Goal: Task Accomplishment & Management: Complete application form

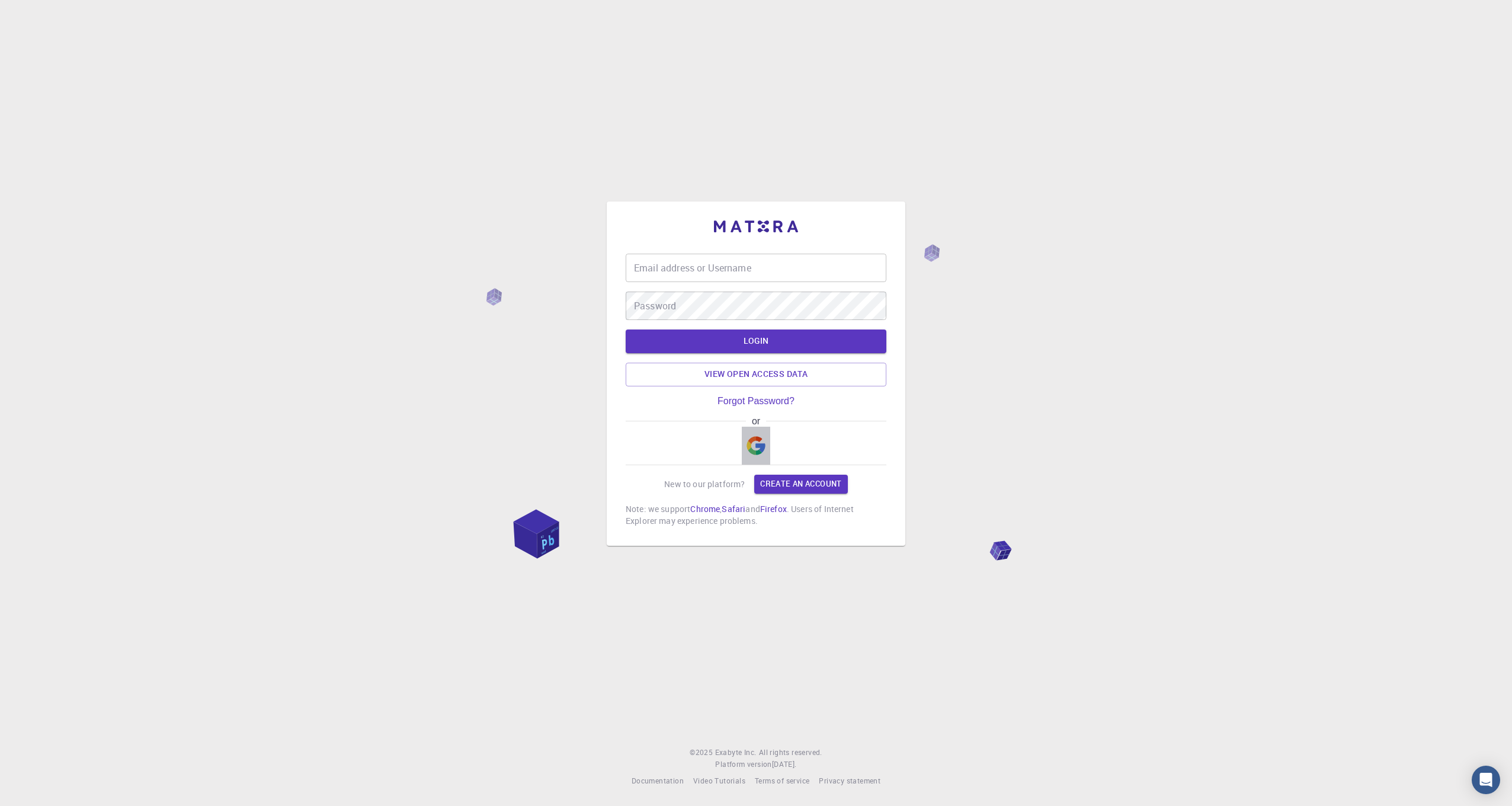
click at [758, 448] on img "button" at bounding box center [756, 446] width 19 height 19
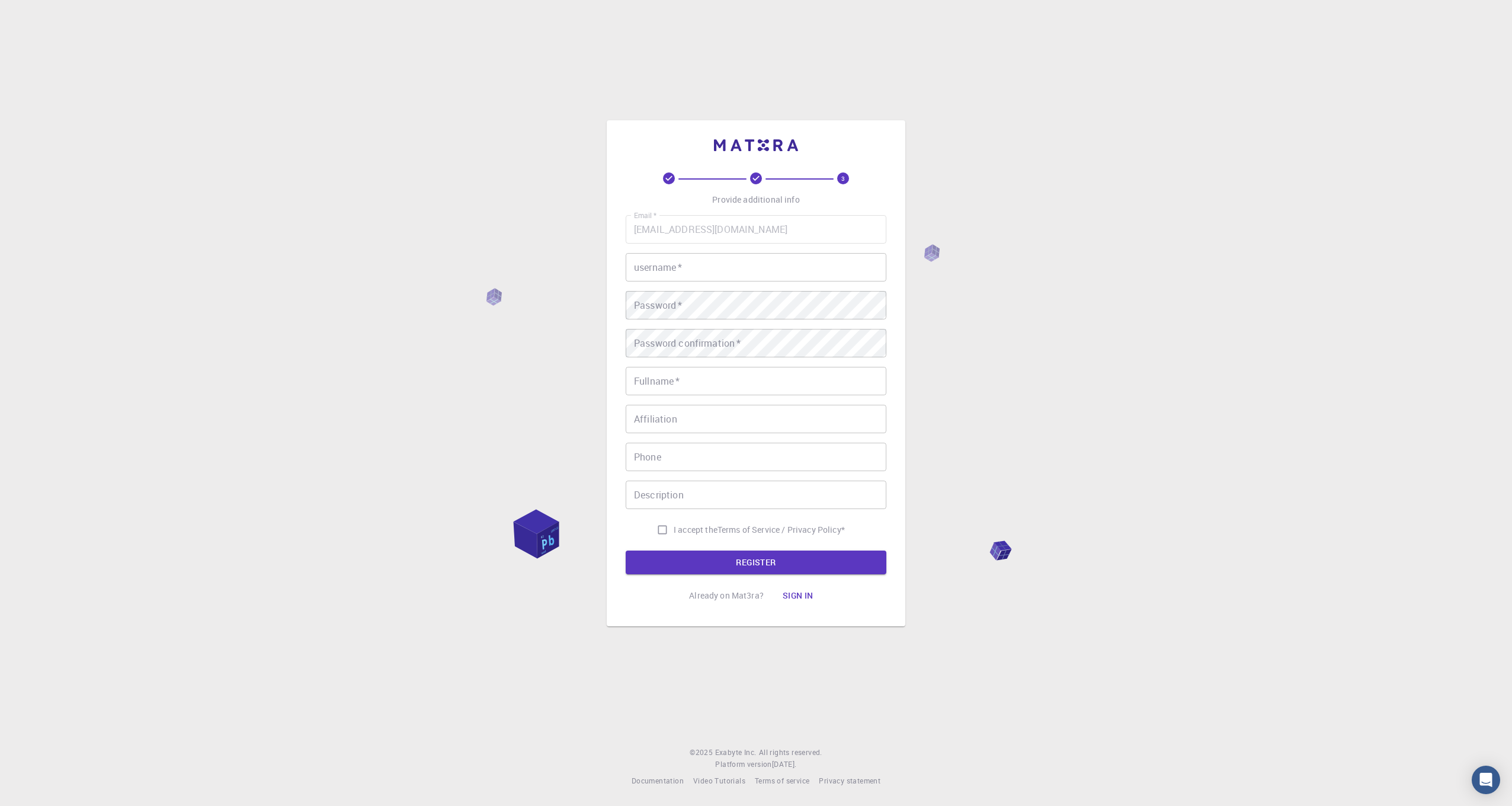
click at [751, 272] on input "username   *" at bounding box center [756, 267] width 261 height 28
type input "umar"
click at [697, 373] on input "Fullname   *" at bounding box center [756, 381] width 261 height 28
type input "[PERSON_NAME]"
click at [709, 439] on div "Email   * [EMAIL_ADDRESS][DOMAIN_NAME] Email   * username   * umar username   *…" at bounding box center [756, 378] width 261 height 326
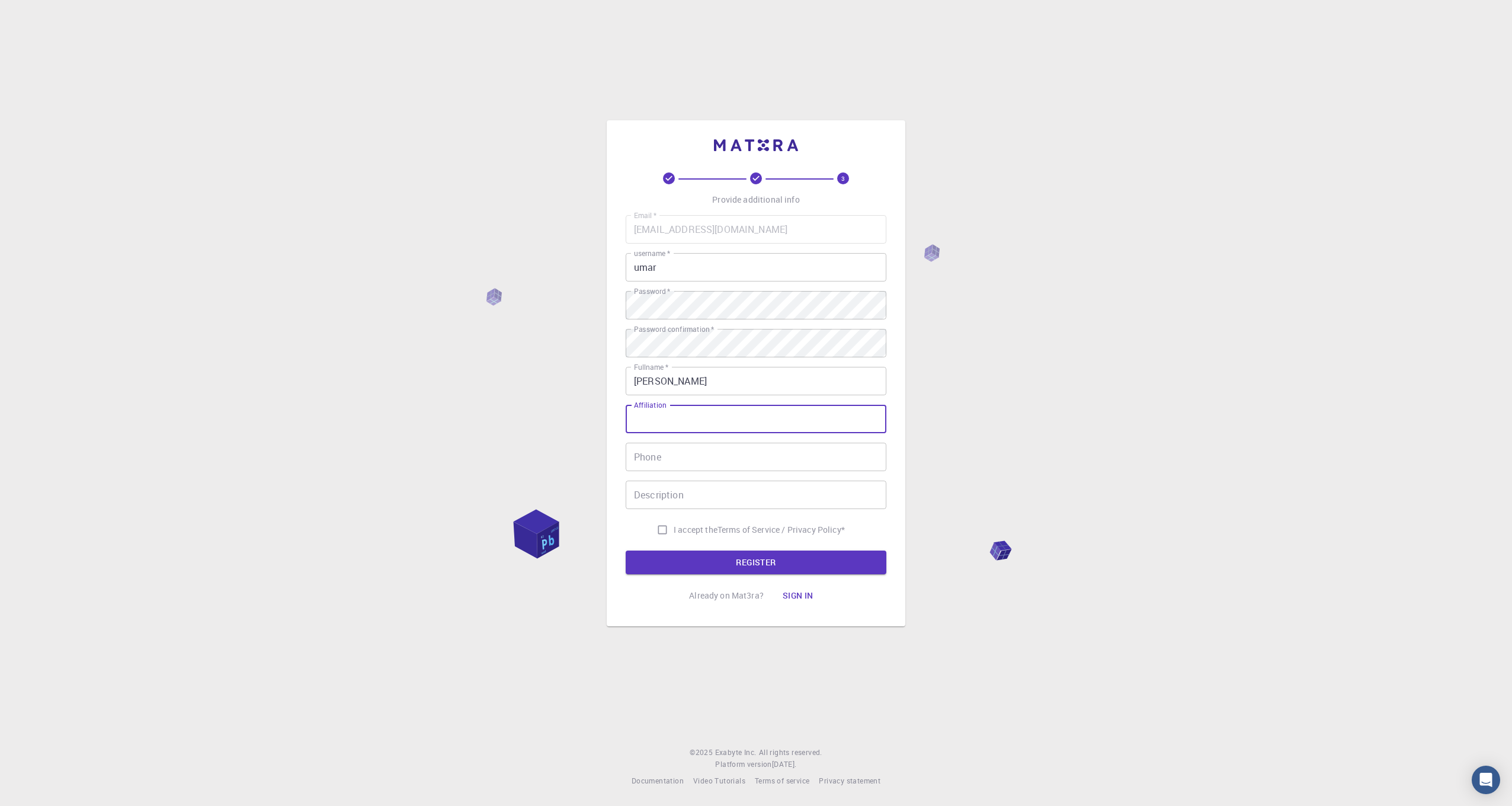
click at [706, 421] on input "Affiliation" at bounding box center [756, 419] width 261 height 28
click at [687, 457] on input "Phone" at bounding box center [756, 457] width 261 height 28
click at [757, 441] on div "Email   * [EMAIL_ADDRESS][DOMAIN_NAME] Email   * username   * umar username   *…" at bounding box center [756, 378] width 261 height 326
click at [797, 565] on button "REGISTER" at bounding box center [756, 563] width 261 height 24
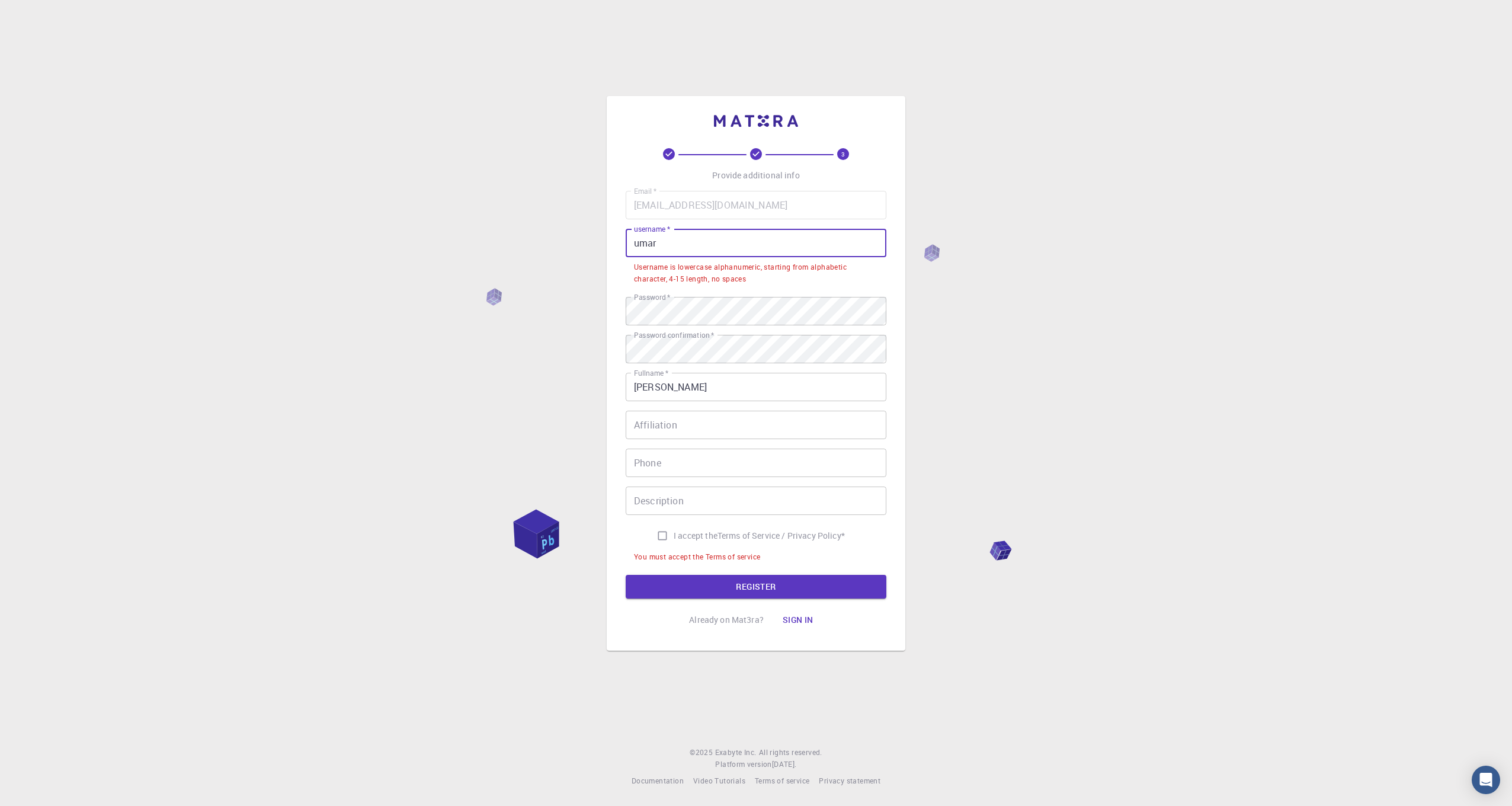
click at [723, 251] on input "umar" at bounding box center [756, 243] width 261 height 28
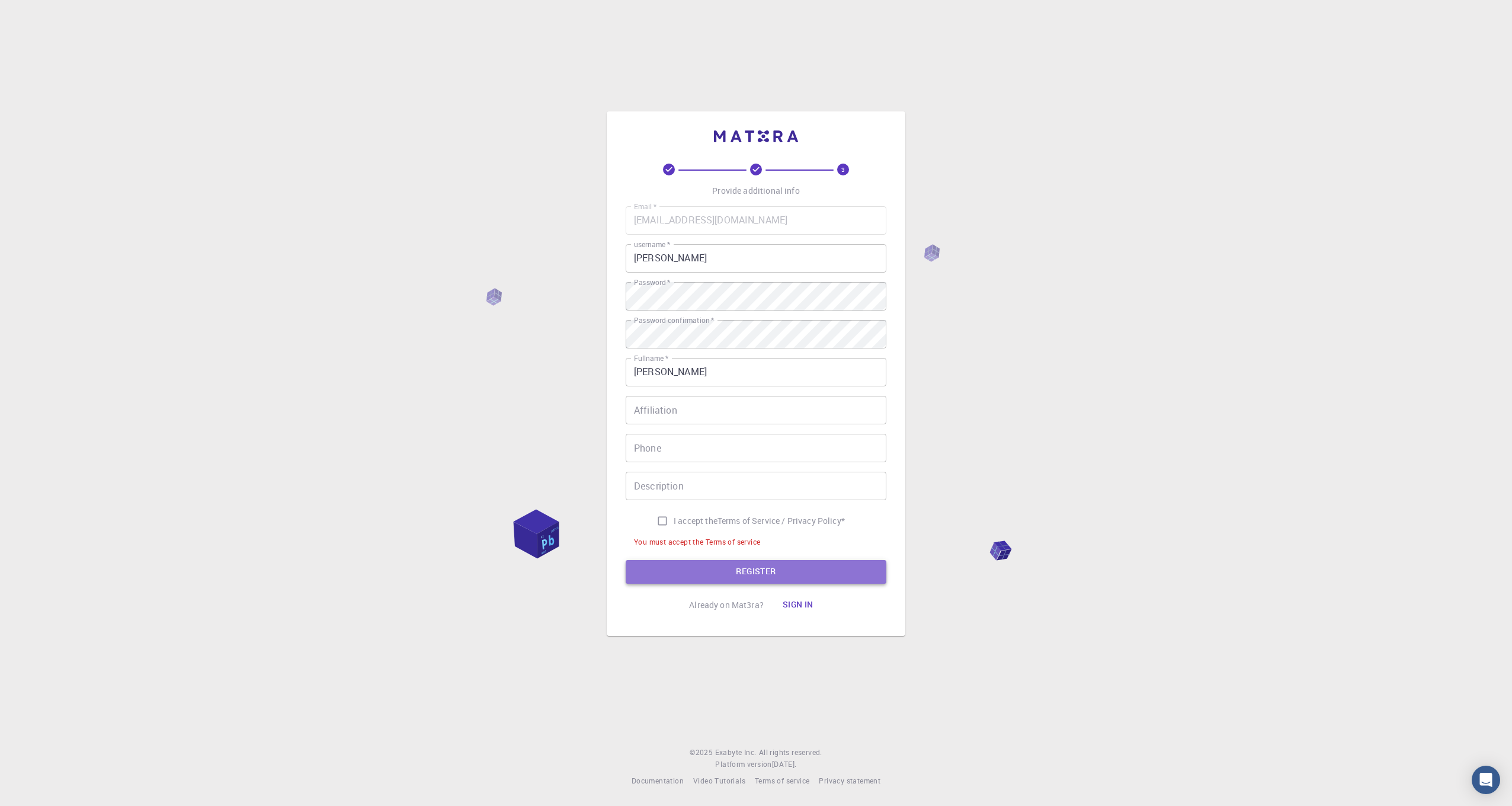
click at [809, 565] on button "REGISTER" at bounding box center [756, 572] width 261 height 24
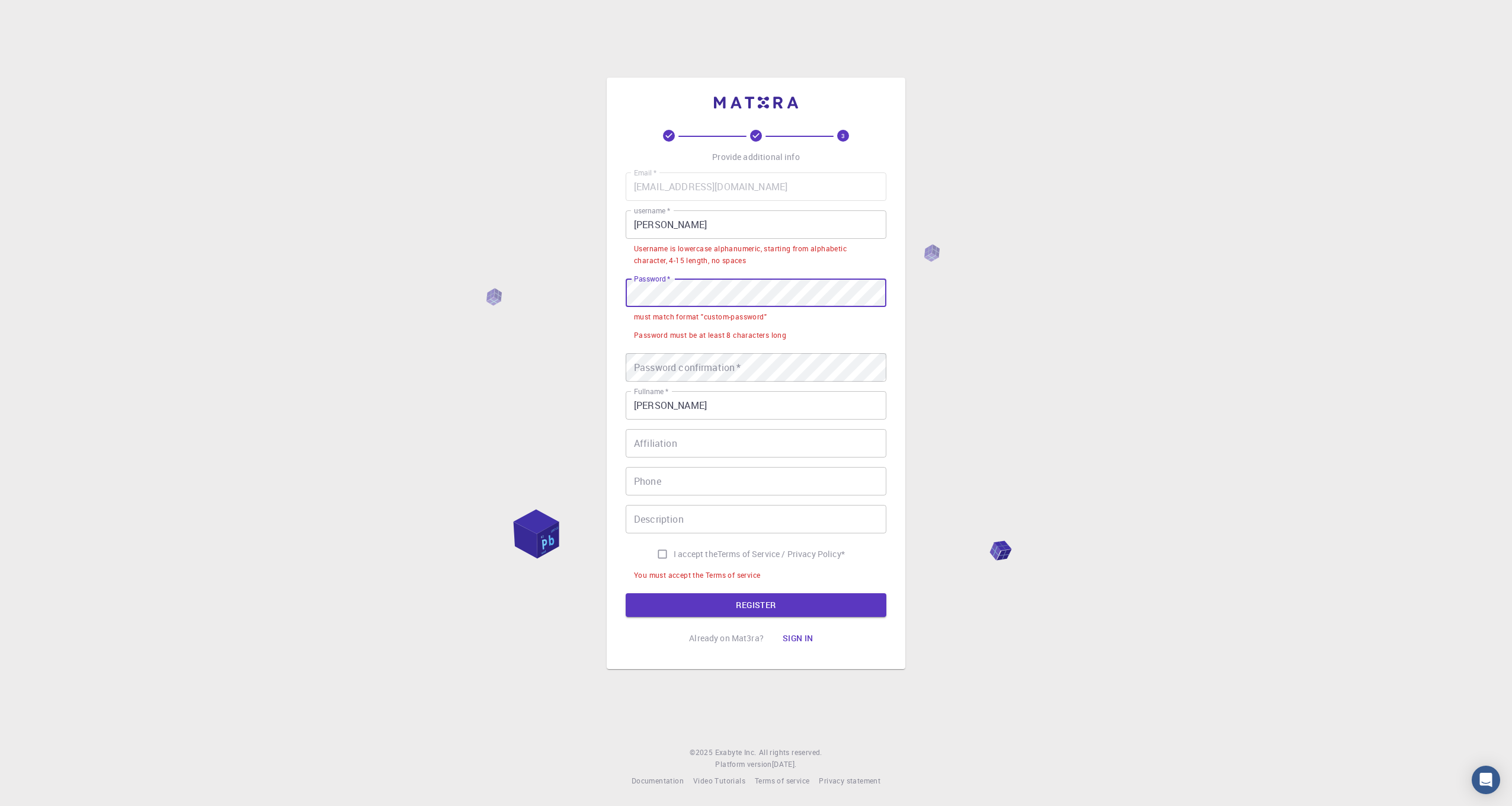
click at [531, 287] on div "3 Provide additional info Email   * [EMAIL_ADDRESS][DOMAIN_NAME] Email   * user…" at bounding box center [756, 403] width 1512 height 806
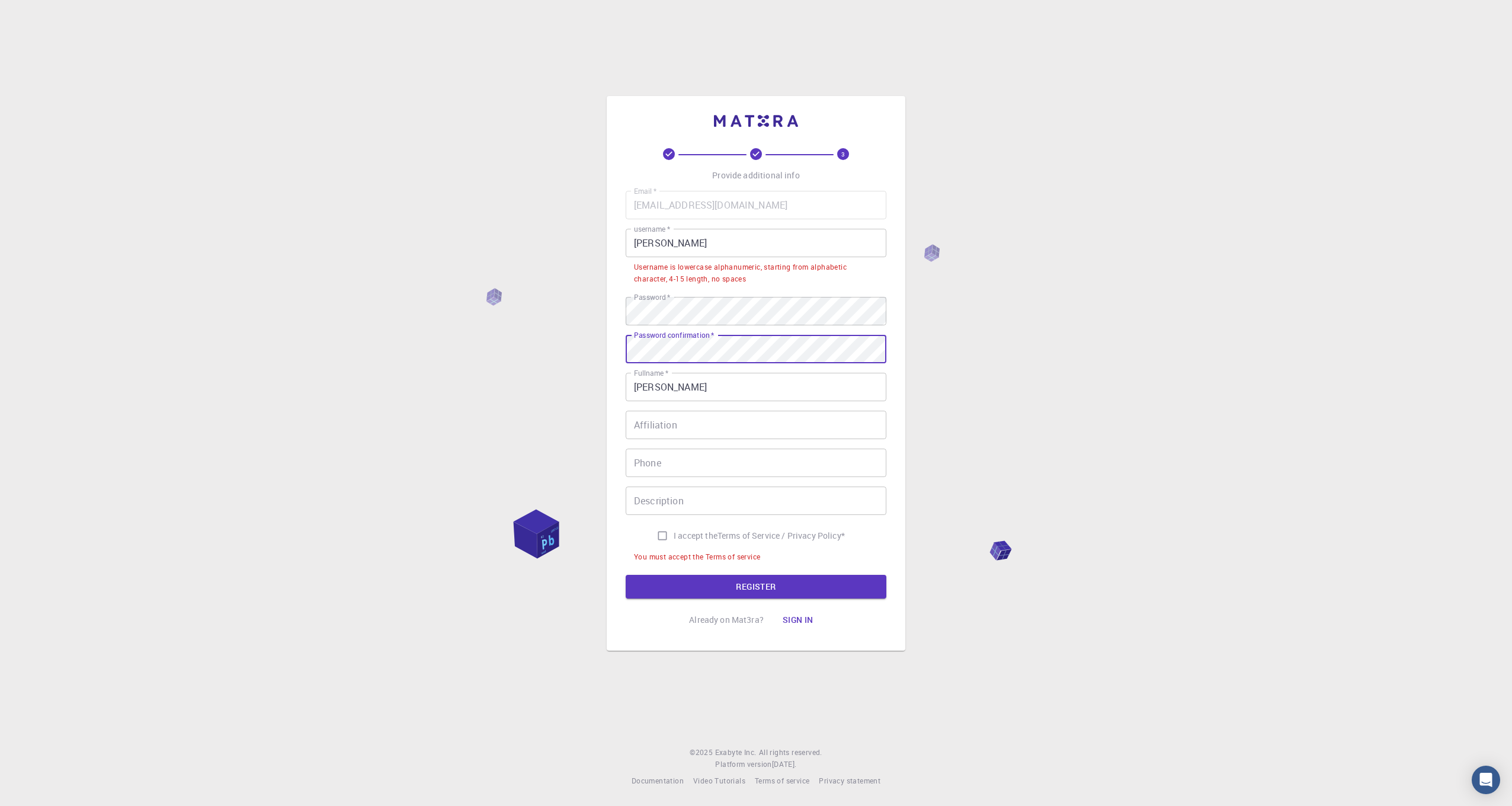
click at [480, 314] on div "3 Provide additional info Email   * [EMAIL_ADDRESS][DOMAIN_NAME] Email   * user…" at bounding box center [756, 403] width 1512 height 806
click at [753, 245] on input "[PERSON_NAME]" at bounding box center [756, 243] width 261 height 28
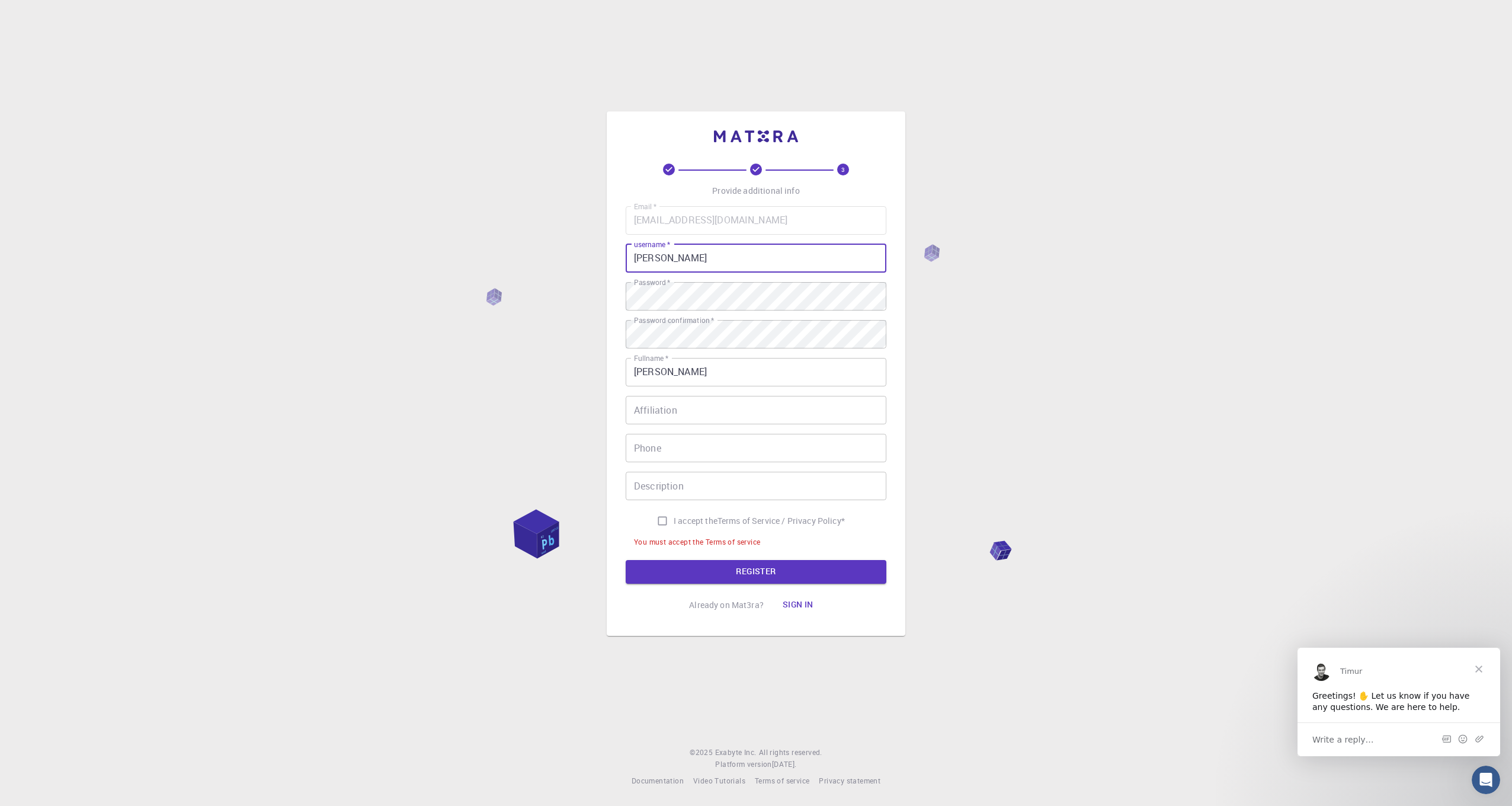
click at [636, 255] on input "[PERSON_NAME]" at bounding box center [756, 258] width 261 height 28
click at [640, 256] on input "[PERSON_NAME]" at bounding box center [756, 258] width 261 height 28
type input "[PERSON_NAME]"
click at [785, 571] on button "REGISTER" at bounding box center [756, 572] width 261 height 24
